Goal: Navigation & Orientation: Go to known website

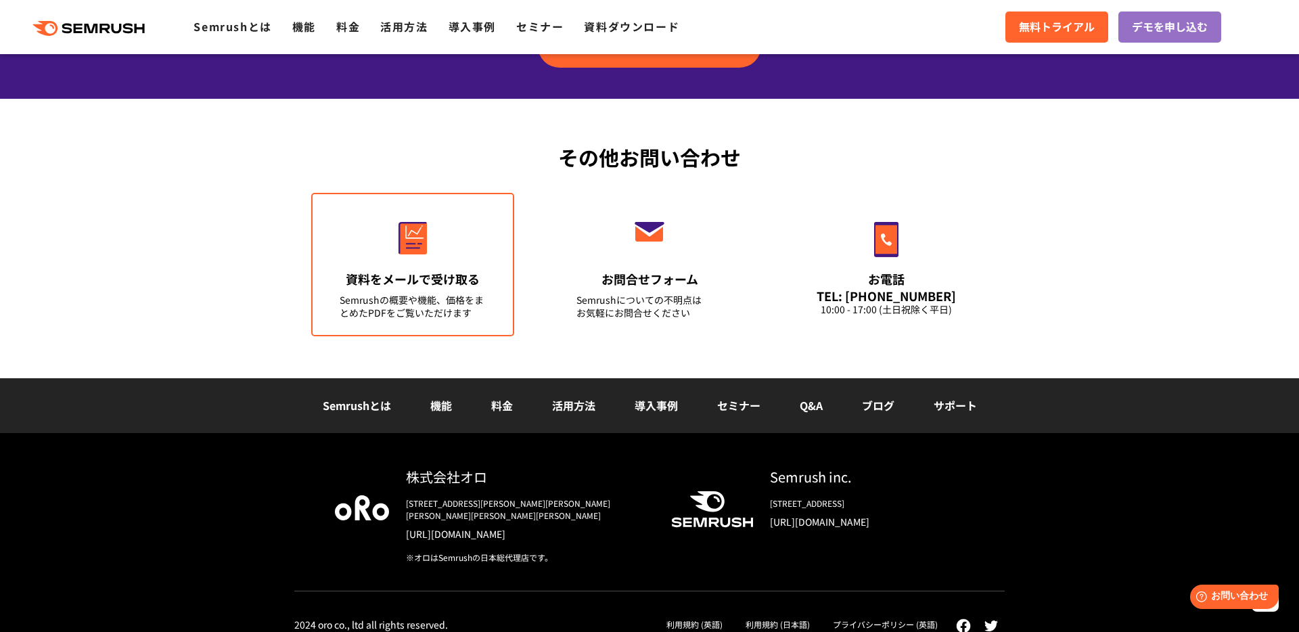
scroll to position [4717, 0]
